Goal: Transaction & Acquisition: Purchase product/service

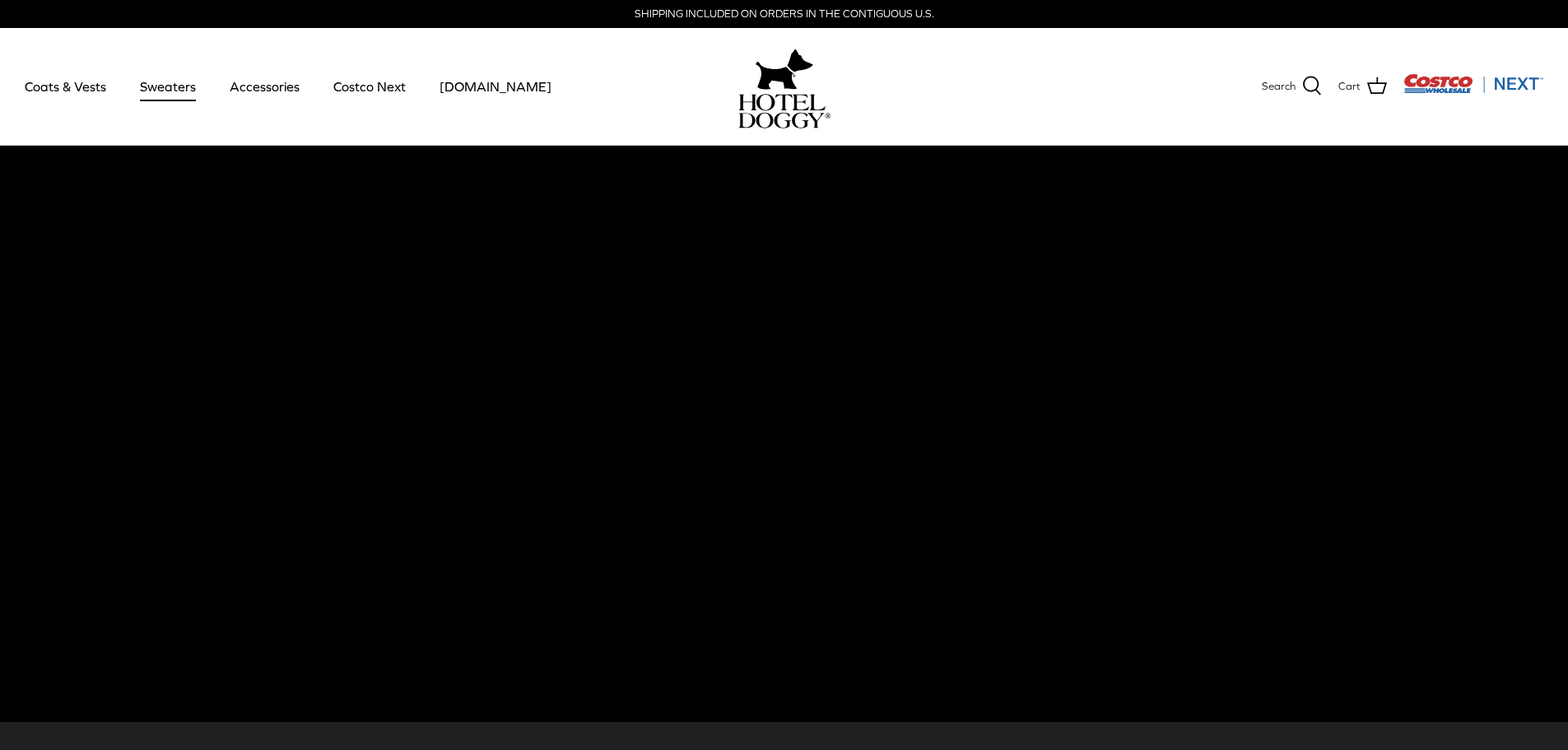
click at [172, 89] on link "Sweaters" at bounding box center [168, 86] width 86 height 56
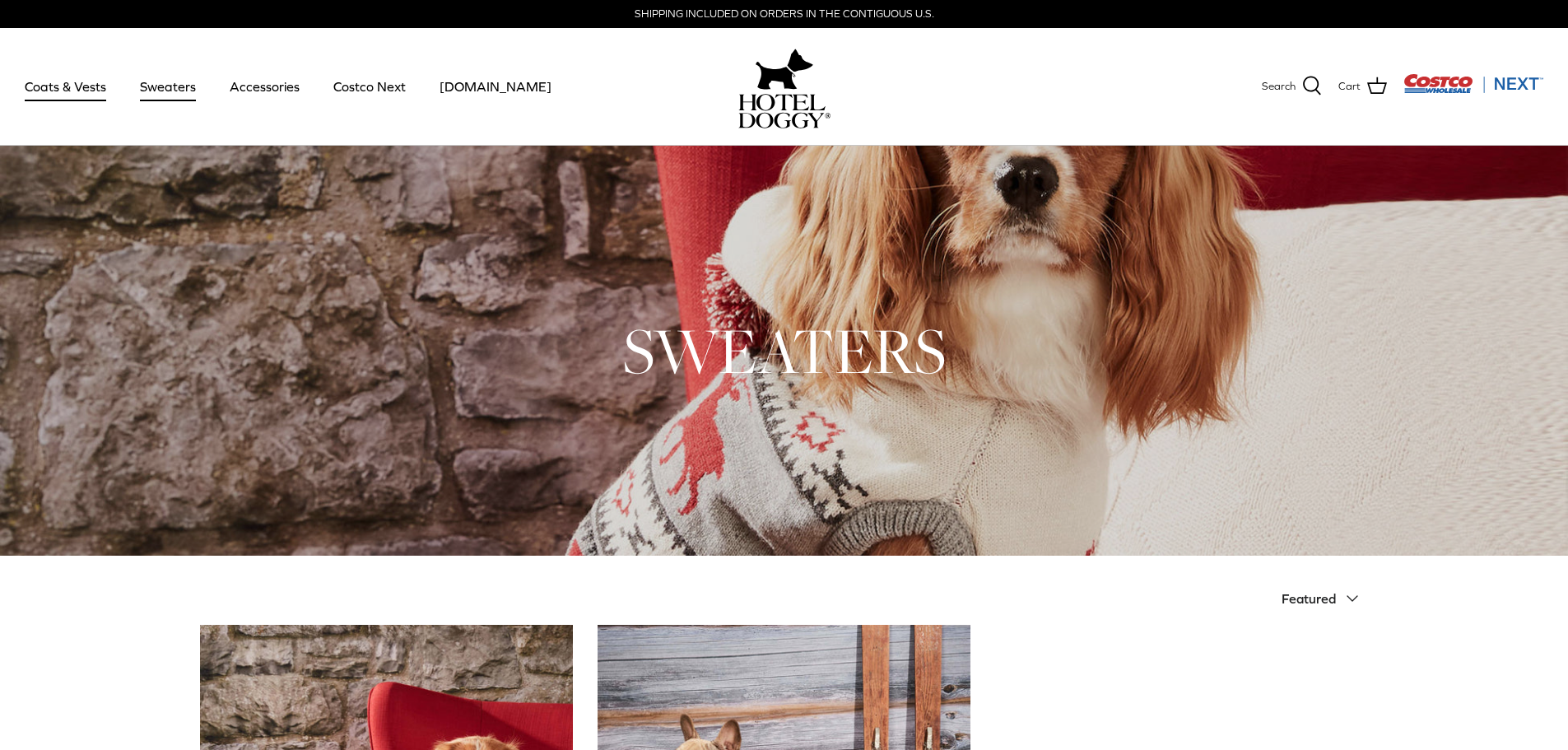
click at [68, 84] on link "Coats & Vests" at bounding box center [66, 86] width 111 height 56
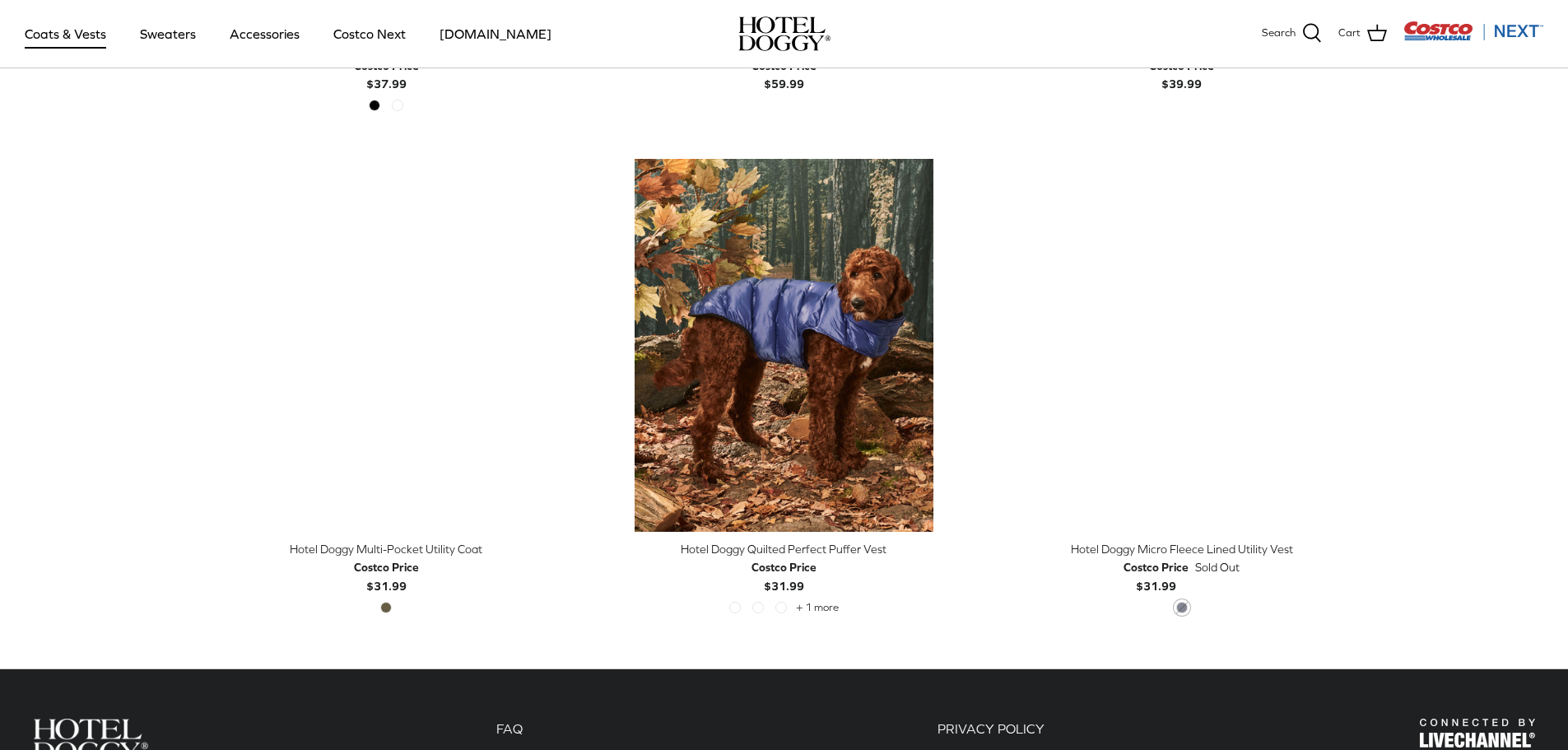
scroll to position [3373, 0]
